Goal: Task Accomplishment & Management: Manage account settings

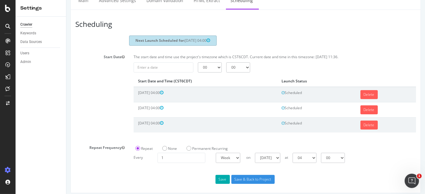
scroll to position [31, 0]
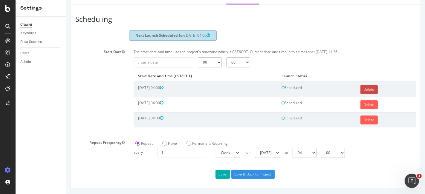
click at [361, 90] on link "Delete" at bounding box center [368, 89] width 17 height 9
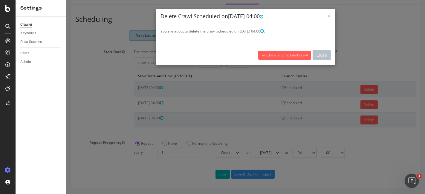
click at [323, 18] on h4 "Delete Crawl Scheduled on 2025-09-21 04:00" at bounding box center [245, 17] width 170 height 8
click at [327, 16] on span "×" at bounding box center [329, 16] width 4 height 8
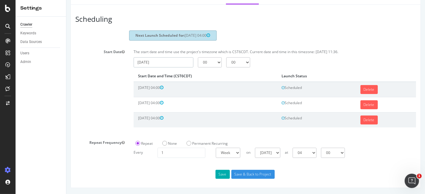
click at [184, 65] on input "[DATE]" at bounding box center [163, 62] width 60 height 10
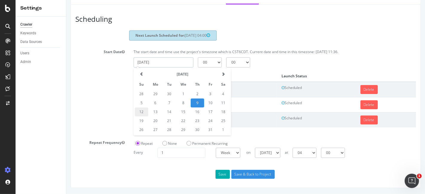
click at [138, 112] on td "12" at bounding box center [140, 112] width 13 height 9
type input "2025-10-12"
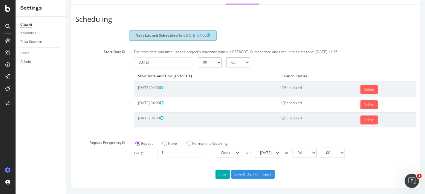
click at [211, 61] on select "00 01 02 03 04 05 06 07 08 09 10 11 12 13 14 15 16 17 18 19 20 21 22 23" at bounding box center [210, 62] width 24 height 10
select select "4"
click at [198, 58] on select "00 01 02 03 04 05 06 07 08 09 10 11 12 13 14 15 16 17 18 19 20 21 22 23" at bounding box center [210, 62] width 24 height 10
click at [233, 172] on input "Save & Back to Project" at bounding box center [252, 174] width 43 height 9
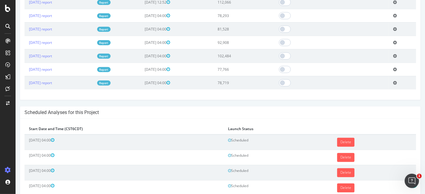
scroll to position [834, 0]
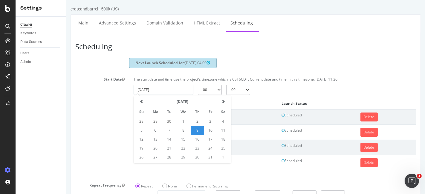
click at [179, 94] on input "[DATE]" at bounding box center [163, 90] width 60 height 10
click at [152, 144] on td "13" at bounding box center [155, 139] width 14 height 9
type input "[DATE]"
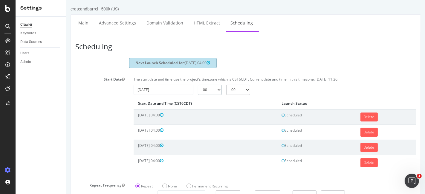
click at [211, 95] on select "00 01 02 03 04 05 06 07 08 09 10 11 12 13 14 15 16 17 18 19 20 21 22 23" at bounding box center [210, 90] width 24 height 10
select select "4"
click at [198, 89] on select "00 01 02 03 04 05 06 07 08 09 10 11 12 13 14 15 16 17 18 19 20 21 22 23" at bounding box center [210, 90] width 24 height 10
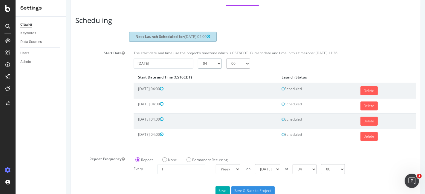
scroll to position [46, 0]
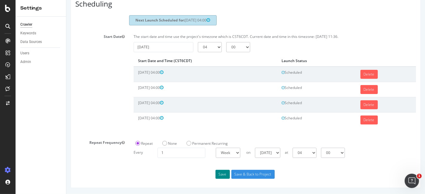
click at [221, 172] on button "Save" at bounding box center [222, 174] width 14 height 9
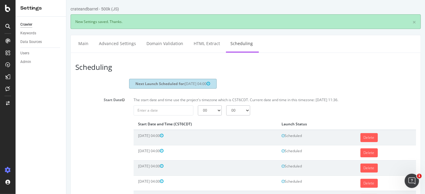
scroll to position [0, 0]
click at [178, 116] on input "[DATE]" at bounding box center [163, 110] width 60 height 10
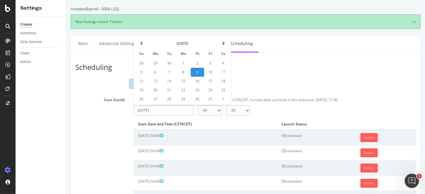
drag, startPoint x: 166, startPoint y: 84, endPoint x: 169, endPoint y: 85, distance: 3.1
click at [167, 84] on td "14" at bounding box center [168, 81] width 13 height 9
type input "[DATE]"
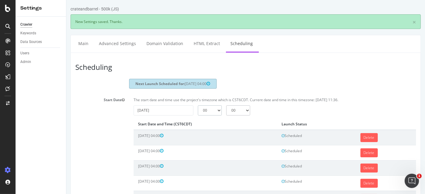
click at [207, 113] on select "00 01 02 03 04 05 06 07 08 09 10 11 12 13 14 15 16 17 18 19 20 21 22 23" at bounding box center [210, 110] width 24 height 10
select select "4"
click at [198, 110] on select "00 01 02 03 04 05 06 07 08 09 10 11 12 13 14 15 16 17 18 19 20 21 22 23" at bounding box center [210, 110] width 24 height 10
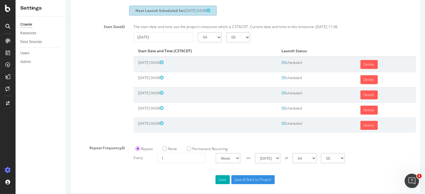
scroll to position [82, 0]
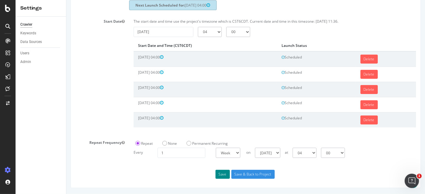
click at [218, 175] on button "Save" at bounding box center [222, 174] width 14 height 9
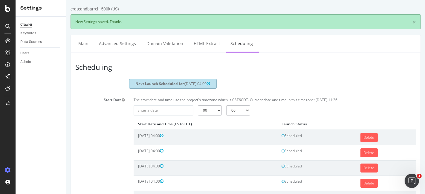
scroll to position [0, 0]
click at [171, 116] on input "[DATE]" at bounding box center [163, 110] width 60 height 10
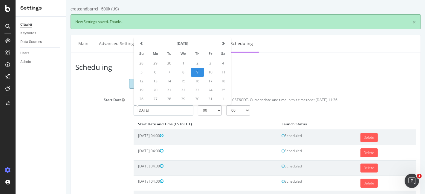
drag, startPoint x: 181, startPoint y: 86, endPoint x: 184, endPoint y: 90, distance: 4.7
click at [182, 86] on td "15" at bounding box center [183, 81] width 15 height 9
type input "[DATE]"
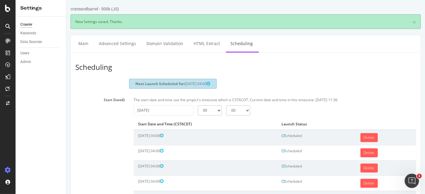
click at [212, 120] on div "The start date and time use the project's timezone which is CST6CDT. Current da…" at bounding box center [274, 161] width 291 height 132
click at [212, 114] on select "00 01 02 03 04 05 06 07 08 09 10 11 12 13 14 15 16 17 18 19 20 21 22 23" at bounding box center [210, 110] width 24 height 10
select select "4"
click at [198, 110] on select "00 01 02 03 04 05 06 07 08 09 10 11 12 13 14 15 16 17 18 19 20 21 22 23" at bounding box center [210, 110] width 24 height 10
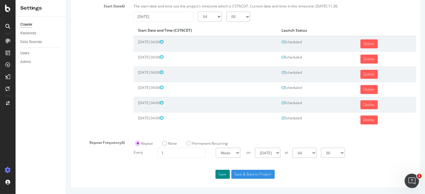
click at [220, 171] on button "Save" at bounding box center [222, 174] width 14 height 9
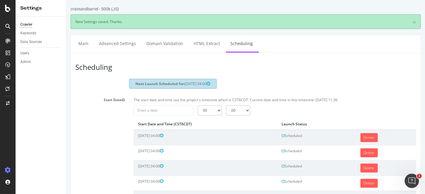
scroll to position [0, 0]
click at [169, 116] on input "[DATE]" at bounding box center [163, 110] width 60 height 10
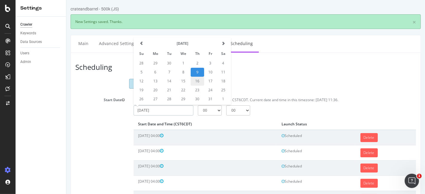
click at [198, 86] on td "16" at bounding box center [196, 81] width 13 height 9
type input "[DATE]"
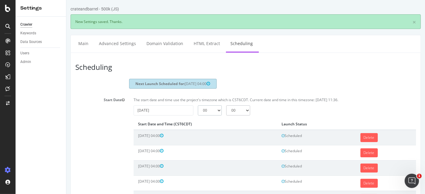
click at [200, 110] on select "00 01 02 03 04 05 06 07 08 09 10 11 12 13 14 15 16 17 18 19 20 21 22 23" at bounding box center [210, 110] width 24 height 10
select select "4"
click at [198, 110] on select "00 01 02 03 04 05 06 07 08 09 10 11 12 13 14 15 16 17 18 19 20 21 22 23" at bounding box center [210, 110] width 24 height 10
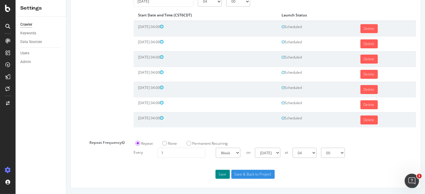
click at [216, 174] on button "Save" at bounding box center [222, 174] width 14 height 9
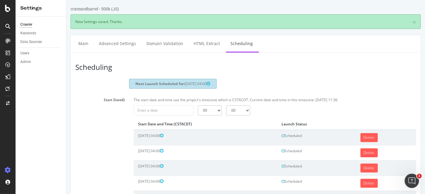
scroll to position [0, 0]
click at [162, 116] on input "[DATE]" at bounding box center [163, 110] width 60 height 10
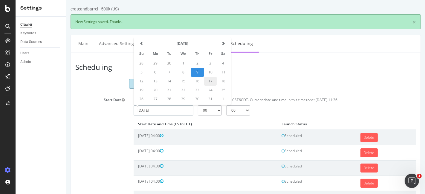
click at [207, 84] on td "17" at bounding box center [210, 81] width 13 height 9
type input "[DATE]"
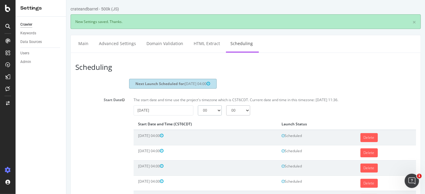
click at [206, 114] on select "00 01 02 03 04 05 06 07 08 09 10 11 12 13 14 15 16 17 18 19 20 21 22 23" at bounding box center [210, 110] width 24 height 10
select select "4"
click at [198, 110] on select "00 01 02 03 04 05 06 07 08 09 10 11 12 13 14 15 16 17 18 19 20 21 22 23" at bounding box center [210, 110] width 24 height 10
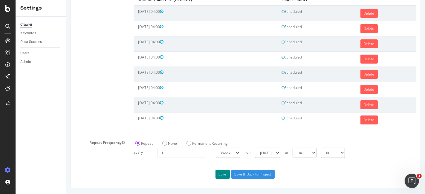
click at [220, 175] on button "Save" at bounding box center [222, 174] width 14 height 9
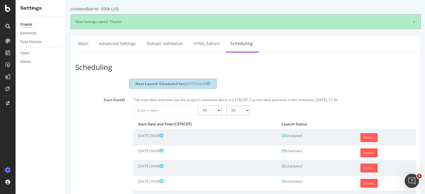
scroll to position [0, 0]
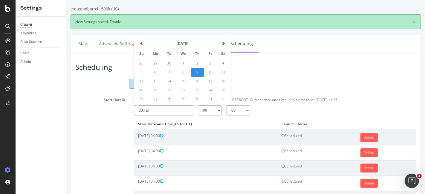
click at [186, 116] on input "[DATE]" at bounding box center [163, 110] width 60 height 10
click at [139, 94] on td "19" at bounding box center [140, 90] width 13 height 9
type input "[DATE]"
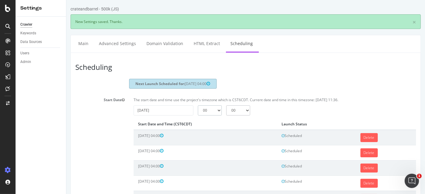
click at [205, 116] on select "00 01 02 03 04 05 06 07 08 09 10 11 12 13 14 15 16 17 18 19 20 21 22 23" at bounding box center [210, 110] width 24 height 10
select select "4"
click at [198, 110] on select "00 01 02 03 04 05 06 07 08 09 10 11 12 13 14 15 16 17 18 19 20 21 22 23" at bounding box center [210, 110] width 24 height 10
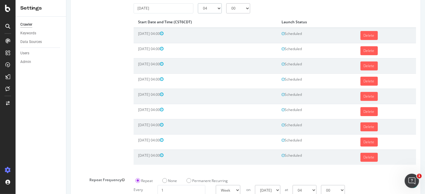
scroll to position [142, 0]
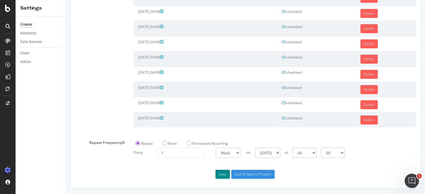
click at [217, 175] on button "Save" at bounding box center [222, 174] width 14 height 9
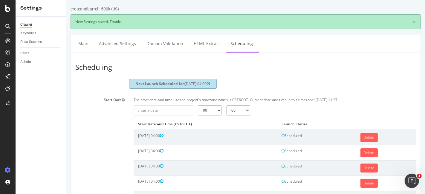
scroll to position [0, 0]
click at [165, 120] on div "The start date and time use the project's timezone which is CST6CDT. Current da…" at bounding box center [274, 191] width 291 height 193
click at [166, 115] on input "[DATE]" at bounding box center [163, 110] width 60 height 10
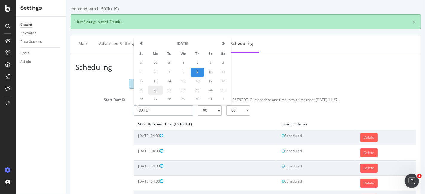
click at [154, 94] on td "20" at bounding box center [155, 90] width 14 height 9
type input "[DATE]"
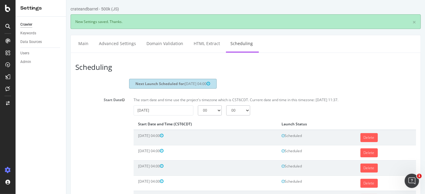
click at [208, 121] on div "The start date and time use the project's timezone which is CST6CDT. Current da…" at bounding box center [274, 191] width 291 height 193
drag, startPoint x: 207, startPoint y: 114, endPoint x: 207, endPoint y: 111, distance: 3.3
click at [207, 114] on select "00 01 02 03 04 05 06 07 08 09 10 11 12 13 14 15 16 17 18 19 20 21 22 23" at bounding box center [210, 110] width 24 height 10
select select "4"
click at [198, 110] on select "00 01 02 03 04 05 06 07 08 09 10 11 12 13 14 15 16 17 18 19 20 21 22 23" at bounding box center [210, 110] width 24 height 10
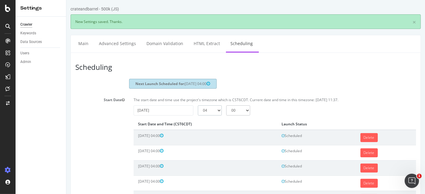
scroll to position [157, 0]
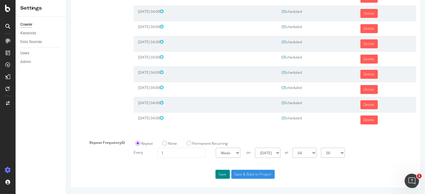
click at [223, 171] on button "Save" at bounding box center [222, 174] width 14 height 9
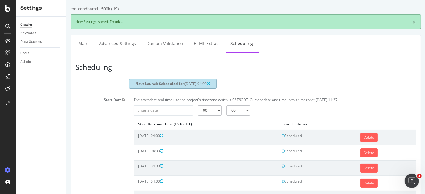
scroll to position [0, 0]
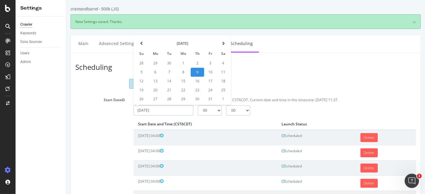
click at [160, 114] on input "[DATE]" at bounding box center [163, 110] width 60 height 10
click at [168, 95] on td "21" at bounding box center [168, 90] width 13 height 9
type input "[DATE]"
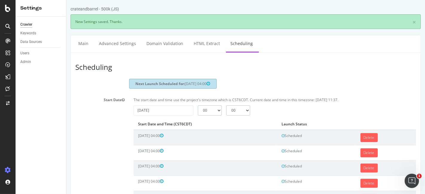
click at [207, 116] on select "00 01 02 03 04 05 06 07 08 09 10 11 12 13 14 15 16 17 18 19 20 21 22 23" at bounding box center [210, 110] width 24 height 10
select select "4"
click at [198, 110] on select "00 01 02 03 04 05 06 07 08 09 10 11 12 13 14 15 16 17 18 19 20 21 22 23" at bounding box center [210, 110] width 24 height 10
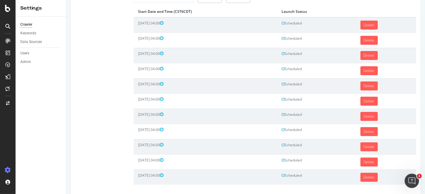
scroll to position [172, 0]
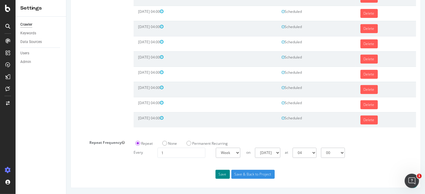
click at [221, 175] on button "Save" at bounding box center [222, 174] width 14 height 9
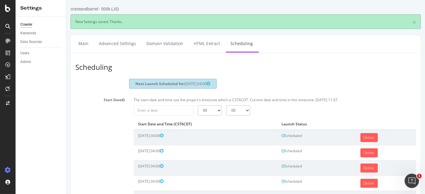
scroll to position [0, 0]
click at [152, 115] on input "[DATE]" at bounding box center [163, 110] width 60 height 10
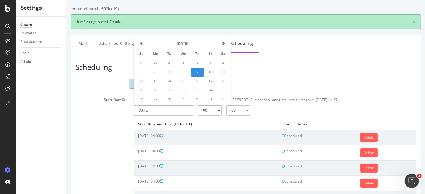
click at [180, 95] on td "22" at bounding box center [183, 90] width 15 height 9
type input "[DATE]"
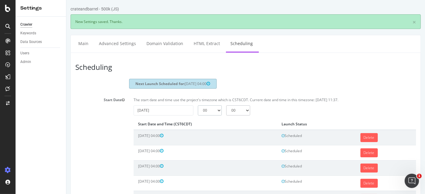
click at [206, 116] on select "00 01 02 03 04 05 06 07 08 09 10 11 12 13 14 15 16 17 18 19 20 21 22 23" at bounding box center [210, 110] width 24 height 10
select select "4"
click at [198, 110] on select "00 01 02 03 04 05 06 07 08 09 10 11 12 13 14 15 16 17 18 19 20 21 22 23" at bounding box center [210, 110] width 24 height 10
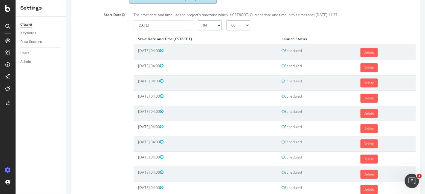
scroll to position [186, 0]
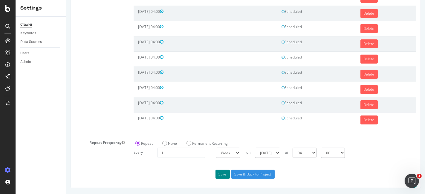
click at [223, 175] on button "Save" at bounding box center [222, 174] width 14 height 9
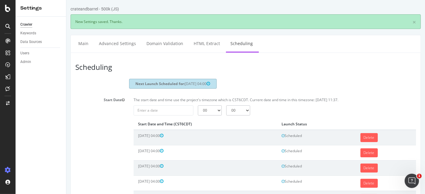
scroll to position [0, 0]
click at [169, 113] on input "[DATE]" at bounding box center [163, 110] width 60 height 10
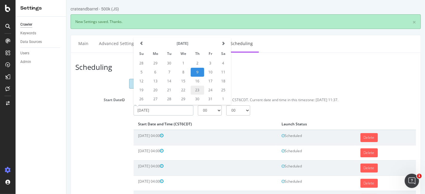
click at [193, 93] on td "23" at bounding box center [196, 90] width 13 height 9
type input "[DATE]"
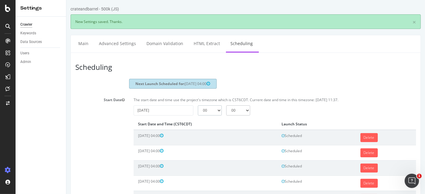
click at [208, 113] on select "00 01 02 03 04 05 06 07 08 09 10 11 12 13 14 15 16 17 18 19 20 21 22 23" at bounding box center [210, 110] width 24 height 10
select select "4"
click at [198, 110] on select "00 01 02 03 04 05 06 07 08 09 10 11 12 13 14 15 16 17 18 19 20 21 22 23" at bounding box center [210, 110] width 24 height 10
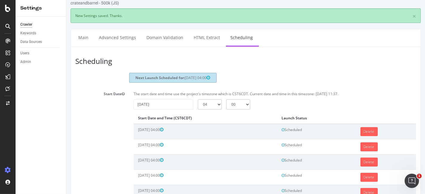
scroll to position [201, 0]
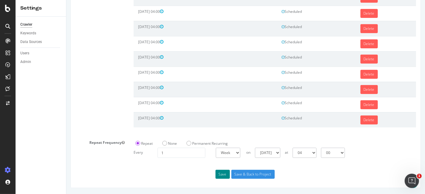
click at [221, 173] on button "Save" at bounding box center [222, 174] width 14 height 9
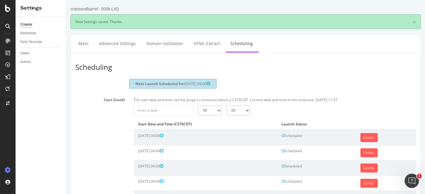
scroll to position [0, 0]
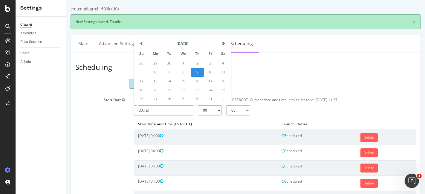
click at [163, 115] on input "[DATE]" at bounding box center [163, 110] width 60 height 10
click at [207, 93] on td "24" at bounding box center [210, 90] width 13 height 9
type input "[DATE]"
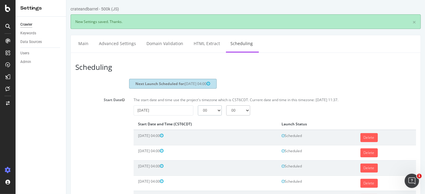
click at [210, 115] on select "00 01 02 03 04 05 06 07 08 09 10 11 12 13 14 15 16 17 18 19 20 21 22 23" at bounding box center [210, 110] width 24 height 10
select select "4"
click at [198, 110] on select "00 01 02 03 04 05 06 07 08 09 10 11 12 13 14 15 16 17 18 19 20 21 22 23" at bounding box center [210, 110] width 24 height 10
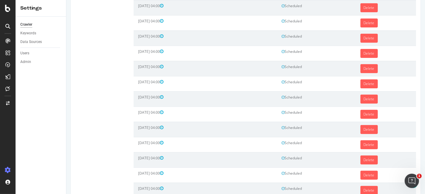
scroll to position [216, 0]
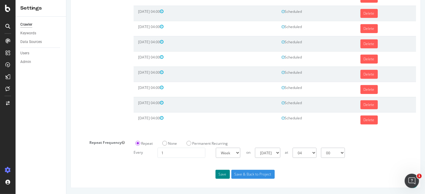
click at [221, 170] on button "Save" at bounding box center [222, 174] width 14 height 9
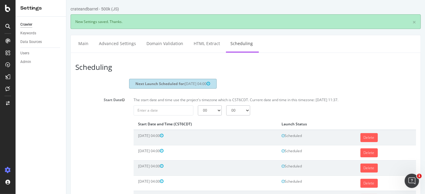
click at [220, 176] on td "[DATE] 04:00" at bounding box center [205, 167] width 144 height 15
click at [183, 116] on input "[DATE]" at bounding box center [163, 110] width 60 height 10
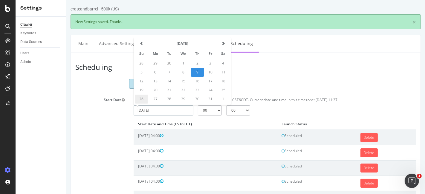
click at [144, 104] on td "26" at bounding box center [140, 99] width 13 height 9
type input "[DATE]"
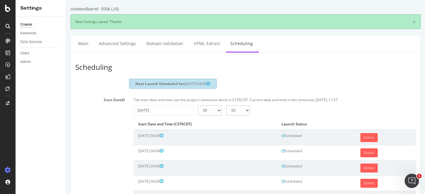
click at [206, 115] on select "00 01 02 03 04 05 06 07 08 09 10 11 12 13 14 15 16 17 18 19 20 21 22 23" at bounding box center [210, 110] width 24 height 10
select select "4"
click at [198, 110] on select "00 01 02 03 04 05 06 07 08 09 10 11 12 13 14 15 16 17 18 19 20 21 22 23" at bounding box center [210, 110] width 24 height 10
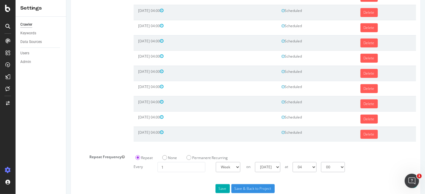
scroll to position [231, 0]
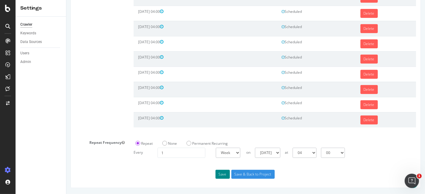
click at [224, 174] on button "Save" at bounding box center [222, 174] width 14 height 9
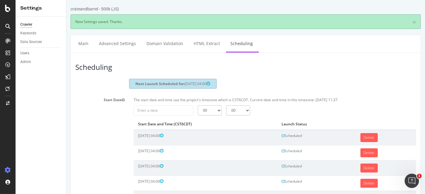
scroll to position [0, 0]
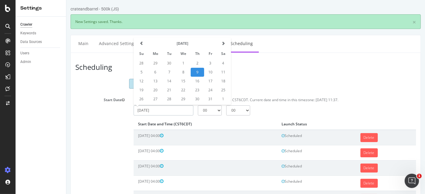
click at [162, 116] on input "[DATE]" at bounding box center [163, 110] width 60 height 10
click at [155, 101] on td "27" at bounding box center [155, 99] width 14 height 9
type input "[DATE]"
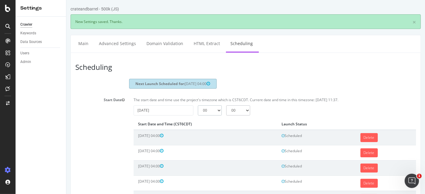
click at [205, 116] on select "00 01 02 03 04 05 06 07 08 09 10 11 12 13 14 15 16 17 18 19 20 21 22 23" at bounding box center [210, 110] width 24 height 10
select select "4"
click at [198, 110] on select "00 01 02 03 04 05 06 07 08 09 10 11 12 13 14 15 16 17 18 19 20 21 22 23" at bounding box center [210, 110] width 24 height 10
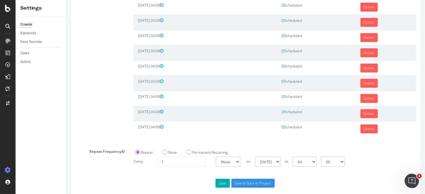
scroll to position [247, 0]
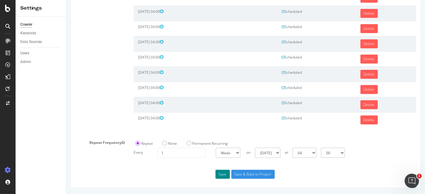
click at [221, 177] on button "Save" at bounding box center [222, 174] width 14 height 9
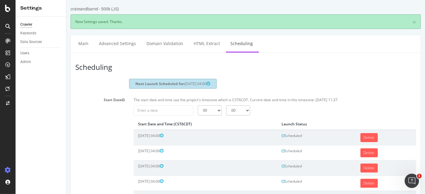
scroll to position [0, 0]
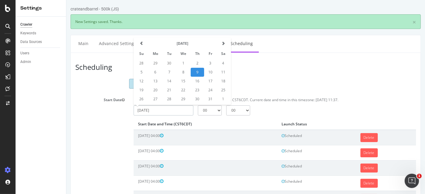
click at [162, 114] on input "[DATE]" at bounding box center [163, 110] width 60 height 10
click at [170, 103] on td "28" at bounding box center [168, 99] width 13 height 9
type input "[DATE]"
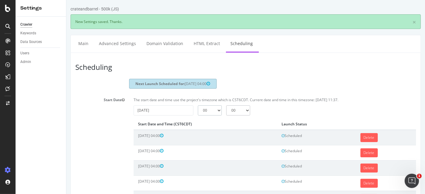
drag, startPoint x: 209, startPoint y: 117, endPoint x: 209, endPoint y: 114, distance: 3.3
click at [209, 116] on select "00 01 02 03 04 05 06 07 08 09 10 11 12 13 14 15 16 17 18 19 20 21 22 23" at bounding box center [210, 110] width 24 height 10
select select "4"
click at [198, 110] on select "00 01 02 03 04 05 06 07 08 09 10 11 12 13 14 15 16 17 18 19 20 21 22 23" at bounding box center [210, 110] width 24 height 10
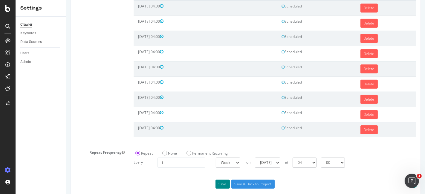
scroll to position [261, 0]
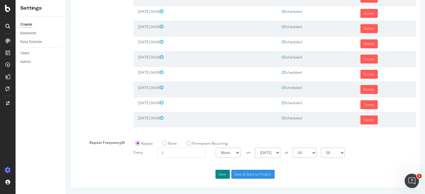
drag, startPoint x: 219, startPoint y: 176, endPoint x: 219, endPoint y: 172, distance: 3.9
click at [219, 175] on button "Save" at bounding box center [222, 174] width 14 height 9
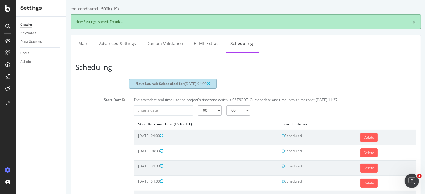
scroll to position [0, 0]
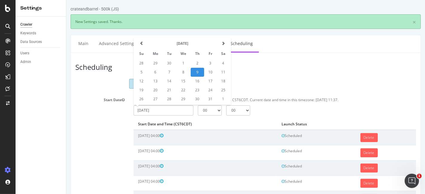
click at [169, 115] on input "[DATE]" at bounding box center [163, 110] width 60 height 10
click at [178, 104] on td "29" at bounding box center [183, 99] width 15 height 9
type input "[DATE]"
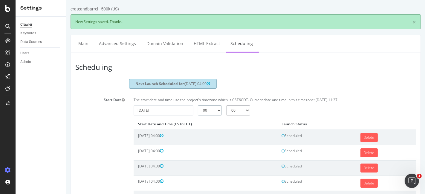
drag, startPoint x: 210, startPoint y: 115, endPoint x: 211, endPoint y: 110, distance: 4.8
click at [210, 115] on select "00 01 02 03 04 05 06 07 08 09 10 11 12 13 14 15 16 17 18 19 20 21 22 23" at bounding box center [210, 110] width 24 height 10
select select "4"
click at [198, 110] on select "00 01 02 03 04 05 06 07 08 09 10 11 12 13 14 15 16 17 18 19 20 21 22 23" at bounding box center [210, 110] width 24 height 10
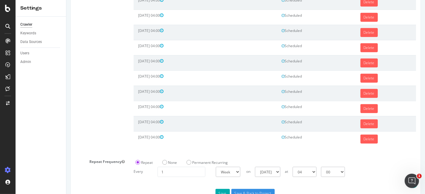
scroll to position [276, 0]
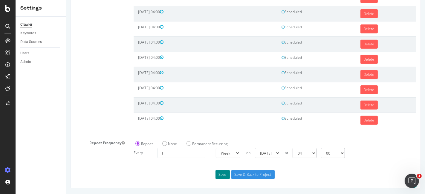
click at [223, 176] on button "Save" at bounding box center [222, 174] width 14 height 9
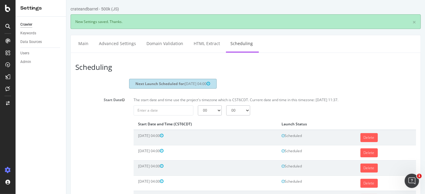
scroll to position [0, 0]
click at [165, 116] on input "[DATE]" at bounding box center [163, 110] width 60 height 10
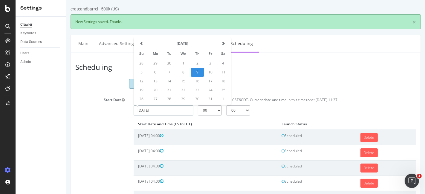
click at [193, 104] on td "30" at bounding box center [196, 99] width 13 height 9
type input "[DATE]"
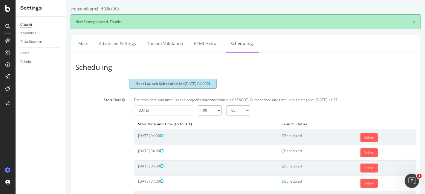
click at [215, 114] on select "00 01 02 03 04 05 06 07 08 09 10 11 12 13 14 15 16 17 18 19 20 21 22 23" at bounding box center [210, 110] width 24 height 10
select select "4"
click at [198, 110] on select "00 01 02 03 04 05 06 07 08 09 10 11 12 13 14 15 16 17 18 19 20 21 22 23" at bounding box center [210, 110] width 24 height 10
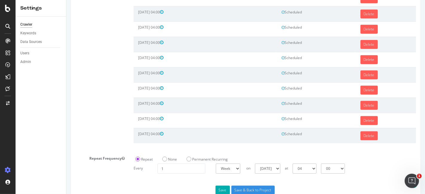
scroll to position [291, 0]
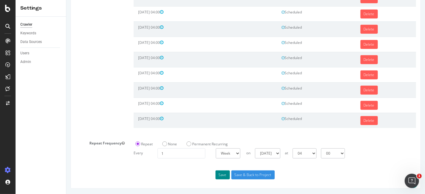
click at [221, 174] on button "Save" at bounding box center [222, 175] width 14 height 9
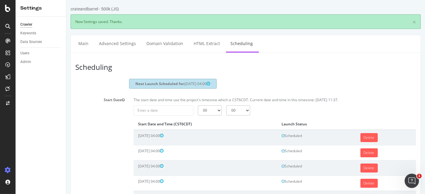
scroll to position [0, 0]
click at [181, 116] on input "[DATE]" at bounding box center [163, 110] width 60 height 10
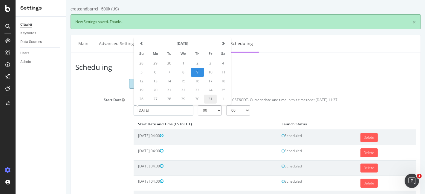
click at [206, 104] on td "31" at bounding box center [210, 99] width 13 height 9
type input "[DATE]"
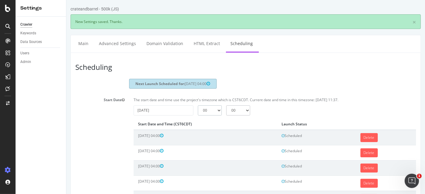
click at [205, 114] on select "00 01 02 03 04 05 06 07 08 09 10 11 12 13 14 15 16 17 18 19 20 21 22 23" at bounding box center [210, 110] width 24 height 10
select select "4"
click at [198, 110] on select "00 01 02 03 04 05 06 07 08 09 10 11 12 13 14 15 16 17 18 19 20 21 22 23" at bounding box center [210, 110] width 24 height 10
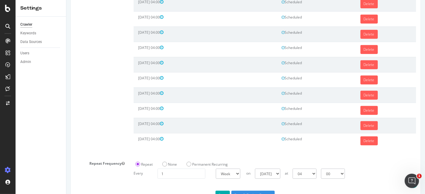
scroll to position [306, 0]
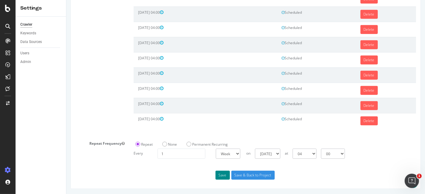
click at [219, 172] on button "Save" at bounding box center [222, 175] width 14 height 9
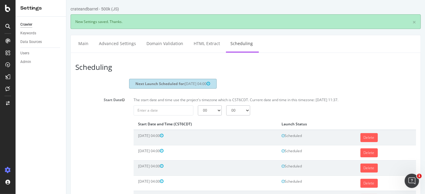
scroll to position [0, 0]
click at [166, 113] on input "[DATE]" at bounding box center [163, 110] width 60 height 10
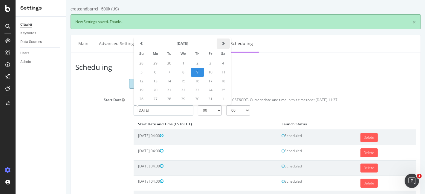
click at [222, 49] on th at bounding box center [222, 44] width 13 height 10
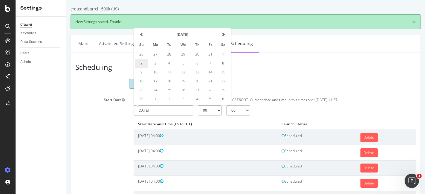
click at [144, 66] on td "2" at bounding box center [140, 63] width 13 height 9
type input "[DATE]"
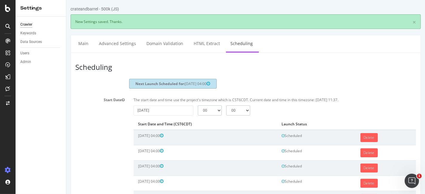
click at [207, 112] on select "00 01 02 03 04 05 06 07 08 09 10 11 12 13 14 15 16 17 18 19 20 21 22 23" at bounding box center [210, 110] width 24 height 10
select select "4"
click at [198, 110] on select "00 01 02 03 04 05 06 07 08 09 10 11 12 13 14 15 16 17 18 19 20 21 22 23" at bounding box center [210, 110] width 24 height 10
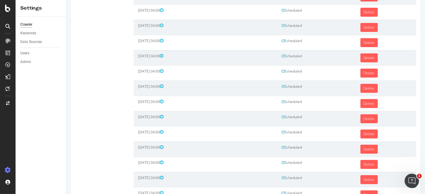
scroll to position [322, 0]
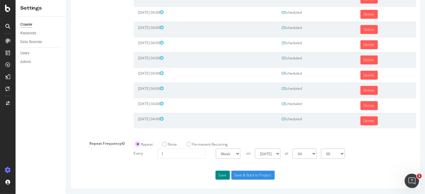
click at [226, 174] on button "Save" at bounding box center [222, 175] width 14 height 9
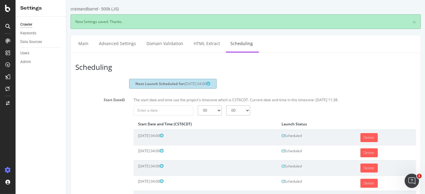
scroll to position [0, 0]
click at [174, 105] on div "The start date and time use the project's timezone which is CST6CDT. Current da…" at bounding box center [274, 101] width 288 height 8
click at [177, 114] on input "[DATE]" at bounding box center [163, 110] width 60 height 10
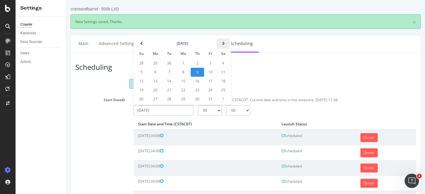
click at [219, 49] on th at bounding box center [222, 44] width 13 height 10
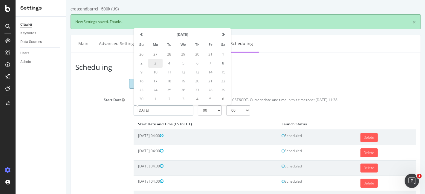
click at [157, 68] on td "3" at bounding box center [155, 63] width 14 height 9
type input "[DATE]"
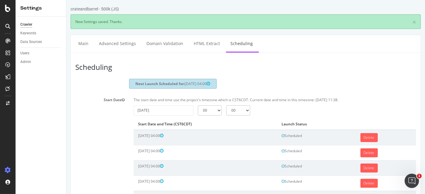
click at [214, 116] on select "00 01 02 03 04 05 06 07 08 09 10 11 12 13 14 15 16 17 18 19 20 21 22 23" at bounding box center [210, 110] width 24 height 10
select select "4"
click at [198, 110] on select "00 01 02 03 04 05 06 07 08 09 10 11 12 13 14 15 16 17 18 19 20 21 22 23" at bounding box center [210, 110] width 24 height 10
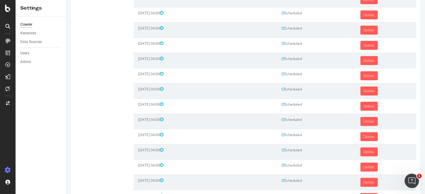
scroll to position [336, 0]
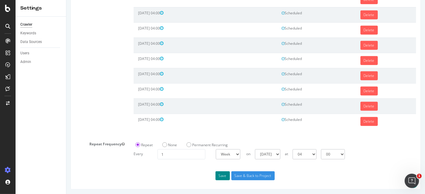
click at [222, 177] on button "Save" at bounding box center [222, 176] width 14 height 9
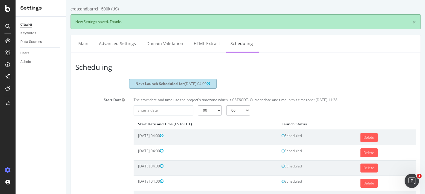
scroll to position [0, 0]
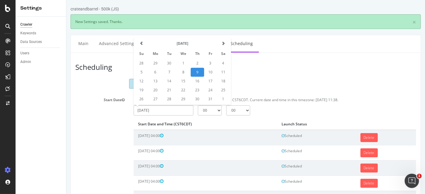
click at [181, 115] on input "[DATE]" at bounding box center [163, 110] width 60 height 10
click at [221, 45] on span at bounding box center [223, 44] width 4 height 4
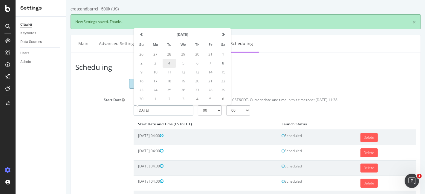
click at [169, 67] on td "4" at bounding box center [168, 63] width 13 height 9
type input "[DATE]"
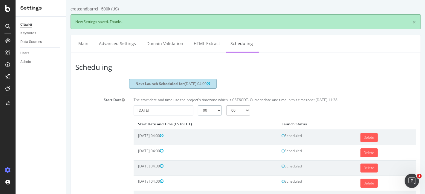
click at [206, 113] on select "00 01 02 03 04 05 06 07 08 09 10 11 12 13 14 15 16 17 18 19 20 21 22 23" at bounding box center [210, 110] width 24 height 10
select select "4"
click at [198, 110] on select "00 01 02 03 04 05 06 07 08 09 10 11 12 13 14 15 16 17 18 19 20 21 22 23" at bounding box center [210, 110] width 24 height 10
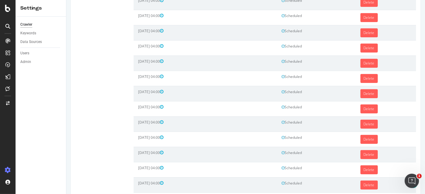
scroll to position [351, 0]
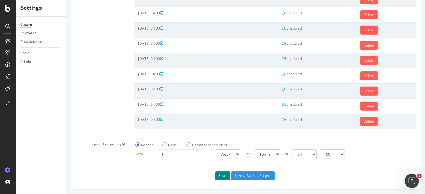
click at [216, 174] on button "Save" at bounding box center [222, 176] width 14 height 9
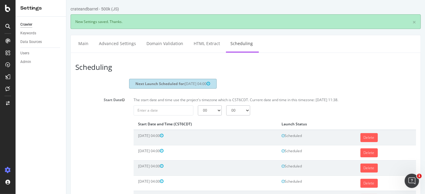
scroll to position [0, 0]
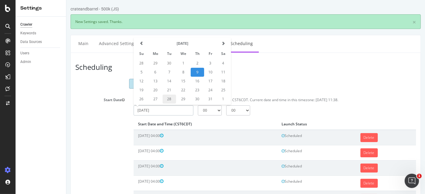
drag, startPoint x: 160, startPoint y: 111, endPoint x: 171, endPoint y: 101, distance: 14.8
click at [160, 111] on input "[DATE]" at bounding box center [163, 110] width 60 height 10
click at [222, 45] on span at bounding box center [223, 44] width 4 height 4
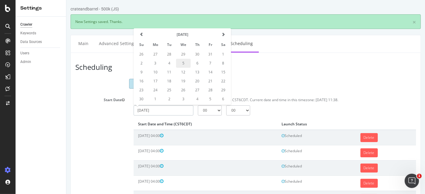
click at [182, 66] on td "5" at bounding box center [183, 63] width 15 height 9
type input "[DATE]"
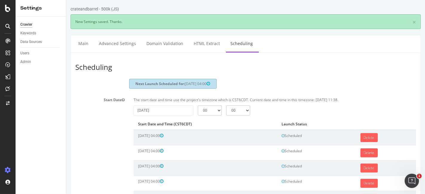
click at [204, 116] on select "00 01 02 03 04 05 06 07 08 09 10 11 12 13 14 15 16 17 18 19 20 21 22 23" at bounding box center [210, 110] width 24 height 10
select select "4"
click at [198, 110] on select "00 01 02 03 04 05 06 07 08 09 10 11 12 13 14 15 16 17 18 19 20 21 22 23" at bounding box center [210, 110] width 24 height 10
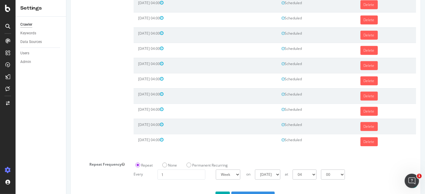
scroll to position [366, 0]
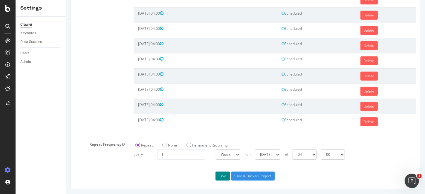
click at [223, 173] on button "Save" at bounding box center [222, 176] width 14 height 9
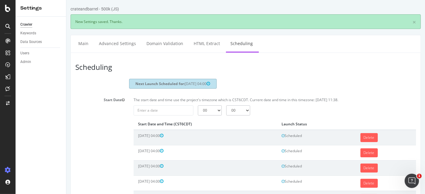
scroll to position [0, 0]
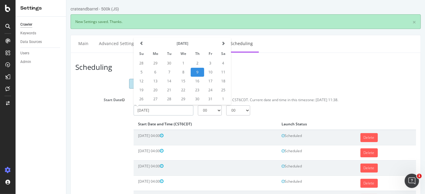
click at [183, 113] on input "[DATE]" at bounding box center [163, 110] width 60 height 10
click at [222, 45] on span at bounding box center [223, 44] width 4 height 4
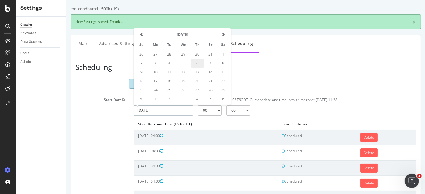
click at [198, 68] on td "6" at bounding box center [196, 63] width 13 height 9
type input "[DATE]"
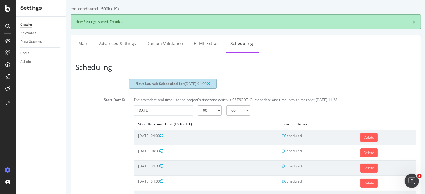
drag, startPoint x: 220, startPoint y: 121, endPoint x: 217, endPoint y: 117, distance: 4.1
click at [214, 116] on select "00 01 02 03 04 05 06 07 08 09 10 11 12 13 14 15 16 17 18 19 20 21 22 23" at bounding box center [210, 110] width 24 height 10
select select "4"
click at [198, 110] on select "00 01 02 03 04 05 06 07 08 09 10 11 12 13 14 15 16 17 18 19 20 21 22 23" at bounding box center [210, 110] width 24 height 10
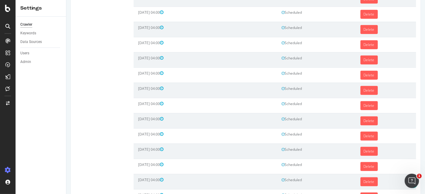
scroll to position [382, 0]
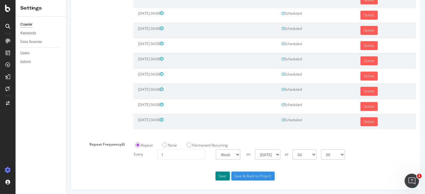
click at [224, 173] on button "Save" at bounding box center [222, 176] width 14 height 9
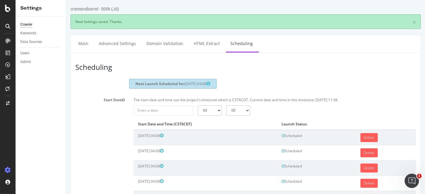
scroll to position [0, 0]
click at [155, 114] on input "[DATE]" at bounding box center [163, 110] width 60 height 10
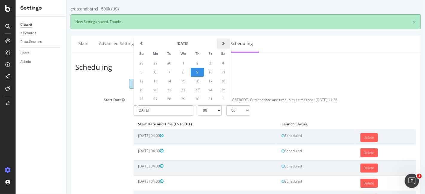
click at [222, 45] on span at bounding box center [223, 44] width 4 height 4
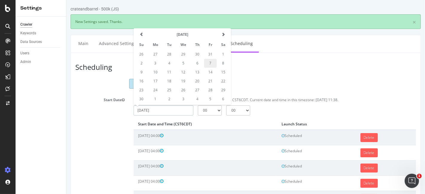
click at [209, 67] on td "7" at bounding box center [210, 63] width 13 height 9
type input "[DATE]"
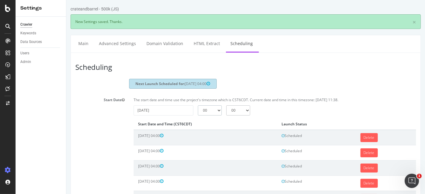
click at [204, 112] on select "00 01 02 03 04 05 06 07 08 09 10 11 12 13 14 15 16 17 18 19 20 21 22 23" at bounding box center [210, 110] width 24 height 10
select select "4"
click at [198, 110] on select "00 01 02 03 04 05 06 07 08 09 10 11 12 13 14 15 16 17 18 19 20 21 22 23" at bounding box center [210, 110] width 24 height 10
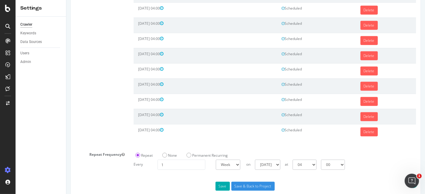
scroll to position [396, 0]
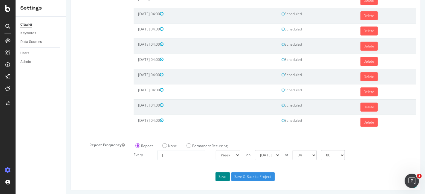
click at [221, 174] on button "Save" at bounding box center [222, 176] width 14 height 9
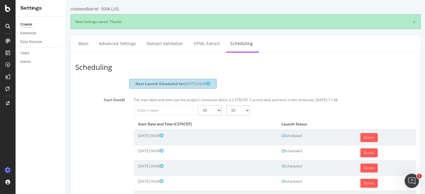
scroll to position [0, 0]
click at [171, 102] on p "The start date and time use the project's timezone which is CST6CDT. Current da…" at bounding box center [274, 99] width 282 height 5
click at [165, 116] on input "[DATE]" at bounding box center [163, 110] width 60 height 10
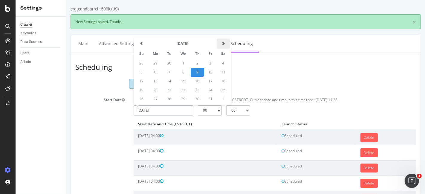
click at [223, 45] on span at bounding box center [223, 44] width 4 height 4
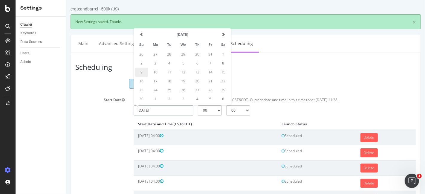
click at [144, 76] on td "9" at bounding box center [140, 72] width 13 height 9
type input "[DATE]"
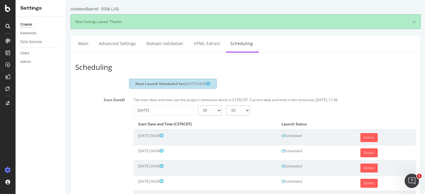
click at [200, 114] on select "00 01 02 03 04 05 06 07 08 09 10 11 12 13 14 15 16 17 18 19 20 21 22 23" at bounding box center [210, 110] width 24 height 10
select select "4"
click at [198, 110] on select "00 01 02 03 04 05 06 07 08 09 10 11 12 13 14 15 16 17 18 19 20 21 22 23" at bounding box center [210, 110] width 24 height 10
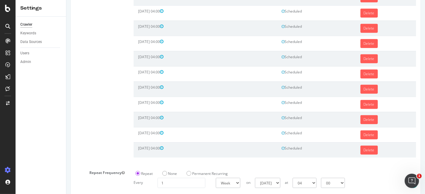
scroll to position [411, 0]
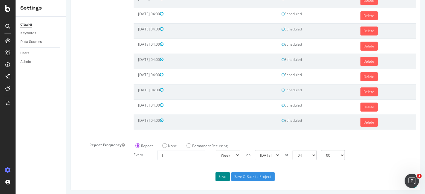
click at [223, 173] on button "Save" at bounding box center [222, 176] width 14 height 9
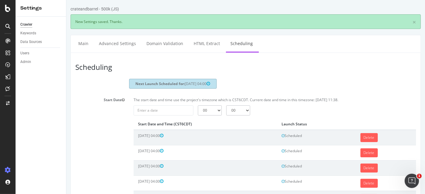
scroll to position [0, 0]
click at [180, 116] on input "[DATE]" at bounding box center [163, 110] width 60 height 10
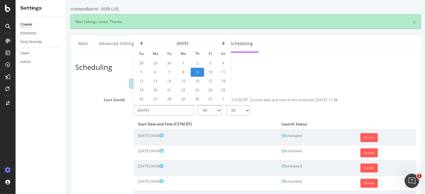
click at [223, 45] on th at bounding box center [222, 44] width 13 height 10
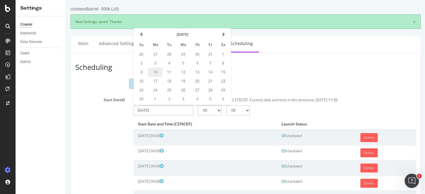
click at [156, 73] on td "10" at bounding box center [155, 72] width 14 height 9
type input "[DATE]"
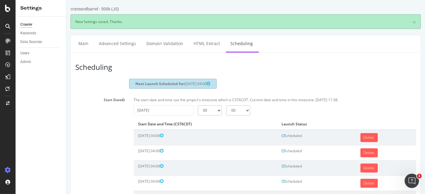
click at [204, 114] on select "00 01 02 03 04 05 06 07 08 09 10 11 12 13 14 15 16 17 18 19 20 21 22 23" at bounding box center [210, 110] width 24 height 10
select select "4"
click at [198, 110] on select "00 01 02 03 04 05 06 07 08 09 10 11 12 13 14 15 16 17 18 19 20 21 22 23" at bounding box center [210, 110] width 24 height 10
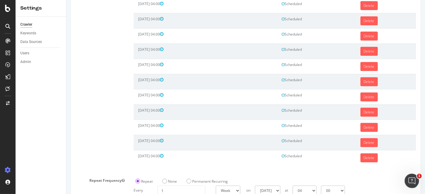
scroll to position [426, 0]
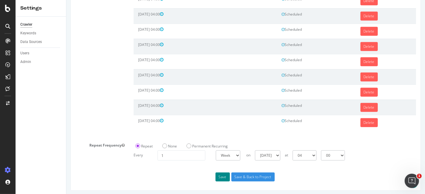
click at [221, 177] on button "Save" at bounding box center [222, 177] width 14 height 9
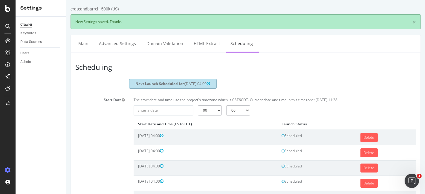
scroll to position [0, 0]
click at [177, 116] on input "[DATE]" at bounding box center [163, 110] width 60 height 10
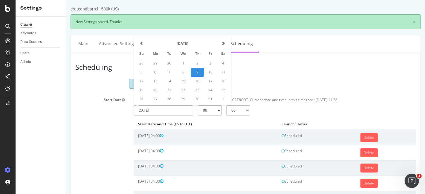
click at [221, 45] on span at bounding box center [223, 44] width 4 height 4
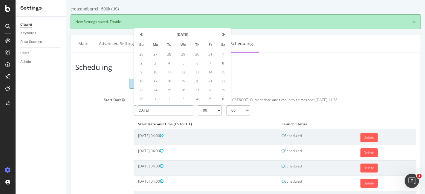
click at [166, 77] on td "11" at bounding box center [168, 72] width 13 height 9
type input "[DATE]"
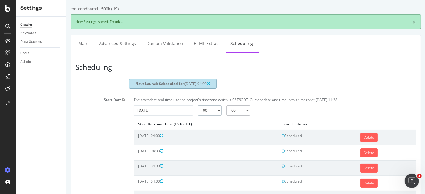
click at [205, 113] on select "00 01 02 03 04 05 06 07 08 09 10 11 12 13 14 15 16 17 18 19 20 21 22 23" at bounding box center [210, 110] width 24 height 10
select select "4"
click at [198, 110] on select "00 01 02 03 04 05 06 07 08 09 10 11 12 13 14 15 16 17 18 19 20 21 22 23" at bounding box center [210, 110] width 24 height 10
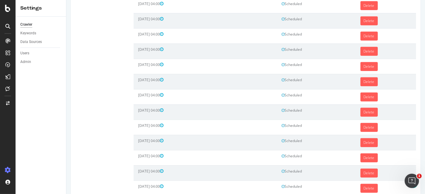
scroll to position [441, 0]
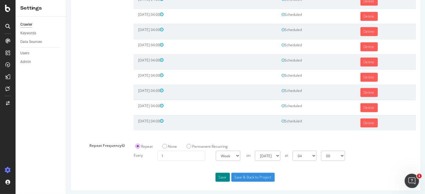
click at [220, 175] on button "Save" at bounding box center [222, 177] width 14 height 9
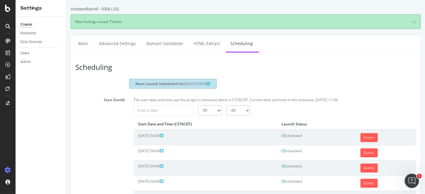
scroll to position [0, 0]
click at [165, 105] on div "The start date and time use the project's timezone which is CST6CDT. Current da…" at bounding box center [274, 101] width 288 height 8
click at [167, 112] on input "[DATE]" at bounding box center [163, 110] width 60 height 10
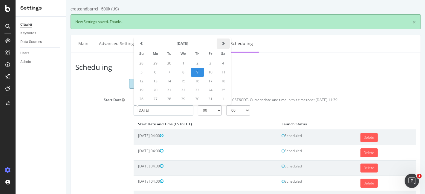
click at [221, 45] on span at bounding box center [223, 44] width 4 height 4
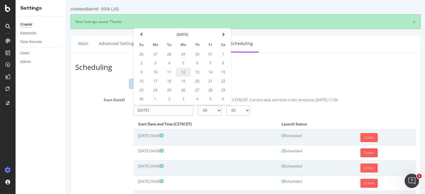
click at [180, 77] on td "12" at bounding box center [183, 72] width 15 height 9
type input "[DATE]"
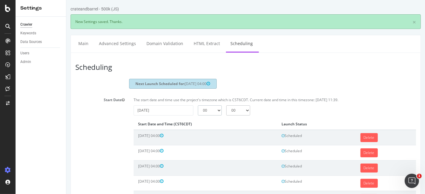
click at [210, 116] on select "00 01 02 03 04 05 06 07 08 09 10 11 12 13 14 15 16 17 18 19 20 21 22 23" at bounding box center [210, 110] width 24 height 10
click at [198, 110] on select "00 01 02 03 04 05 06 07 08 09 10 11 12 13 14 15 16 17 18 19 20 21 22 23" at bounding box center [210, 110] width 24 height 10
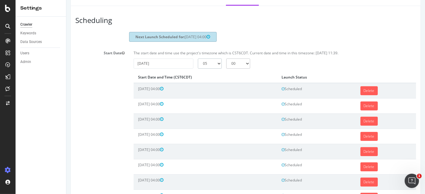
scroll to position [33, 0]
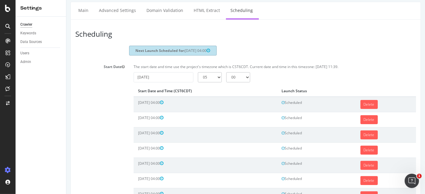
click at [213, 72] on div "The start date and time use the project's timezone which is CST6CDT. Current da…" at bounding box center [274, 68] width 288 height 8
click at [213, 81] on select "00 01 02 03 04 05 06 07 08 09 10 11 12 13 14 15 16 17 18 19 20 21 22 23" at bounding box center [210, 77] width 24 height 10
select select "4"
click at [198, 77] on select "00 01 02 03 04 05 06 07 08 09 10 11 12 13 14 15 16 17 18 19 20 21 22 23" at bounding box center [210, 77] width 24 height 10
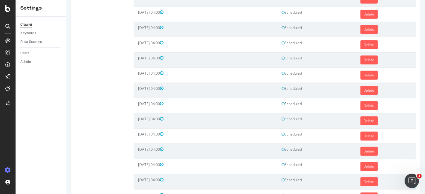
scroll to position [456, 0]
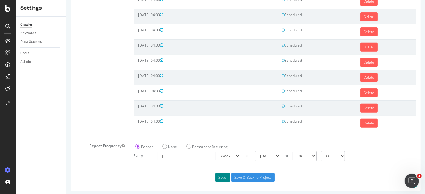
click at [224, 173] on button "Save" at bounding box center [222, 177] width 14 height 9
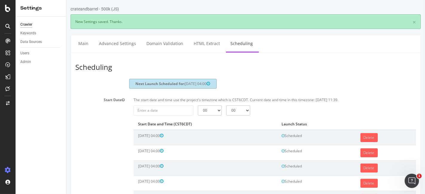
scroll to position [0, 0]
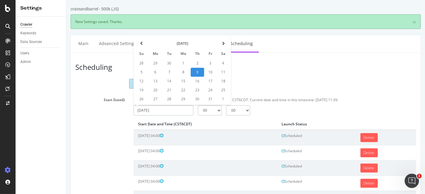
click at [170, 116] on input "[DATE]" at bounding box center [163, 110] width 60 height 10
click at [224, 45] on th at bounding box center [222, 44] width 13 height 10
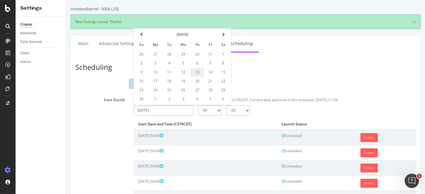
click at [199, 75] on td "13" at bounding box center [196, 72] width 13 height 9
type input "[DATE]"
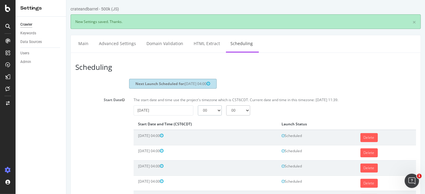
drag, startPoint x: 209, startPoint y: 116, endPoint x: 209, endPoint y: 112, distance: 4.3
click at [209, 116] on select "00 01 02 03 04 05 06 07 08 09 10 11 12 13 14 15 16 17 18 19 20 21 22 23" at bounding box center [210, 110] width 24 height 10
select select "4"
click at [198, 110] on select "00 01 02 03 04 05 06 07 08 09 10 11 12 13 14 15 16 17 18 19 20 21 22 23" at bounding box center [210, 110] width 24 height 10
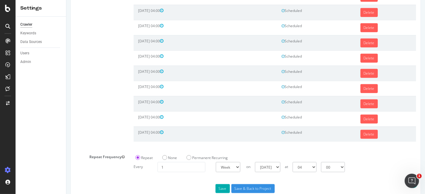
scroll to position [471, 0]
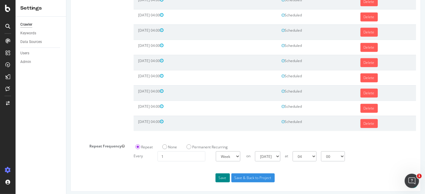
click at [224, 174] on button "Save" at bounding box center [222, 178] width 14 height 9
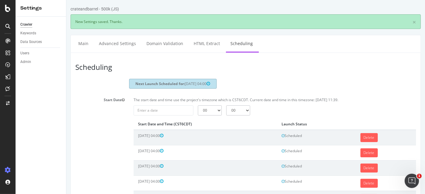
scroll to position [0, 0]
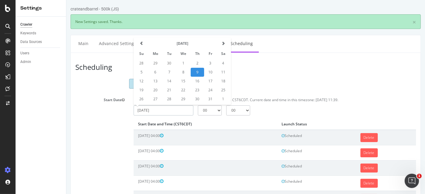
click at [173, 111] on input "[DATE]" at bounding box center [163, 110] width 60 height 10
click at [220, 49] on th at bounding box center [222, 44] width 13 height 10
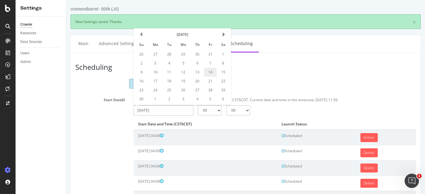
click at [207, 75] on td "14" at bounding box center [210, 72] width 13 height 9
type input "[DATE]"
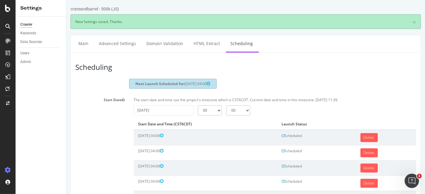
drag, startPoint x: 201, startPoint y: 117, endPoint x: 202, endPoint y: 111, distance: 5.4
click at [201, 116] on select "00 01 02 03 04 05 06 07 08 09 10 11 12 13 14 15 16 17 18 19 20 21 22 23" at bounding box center [210, 110] width 24 height 10
select select "4"
click at [198, 110] on select "00 01 02 03 04 05 06 07 08 09 10 11 12 13 14 15 16 17 18 19 20 21 22 23" at bounding box center [210, 110] width 24 height 10
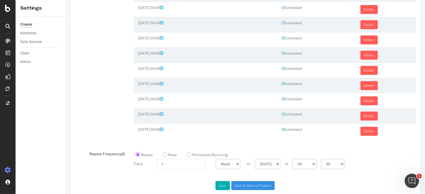
scroll to position [486, 0]
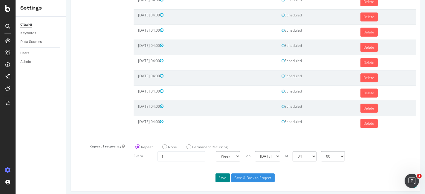
click at [216, 174] on button "Save" at bounding box center [222, 178] width 14 height 9
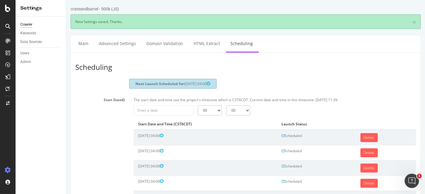
scroll to position [0, 0]
